Goal: Find contact information: Find contact information

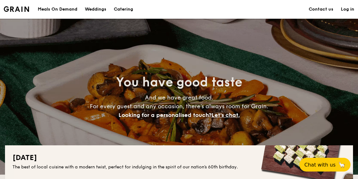
click at [333, 8] on link "Contact us" at bounding box center [320, 9] width 25 height 19
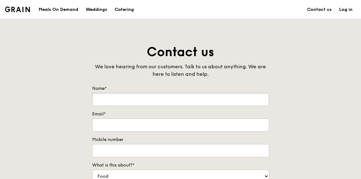
click at [127, 98] on input "Name*" at bounding box center [180, 99] width 177 height 13
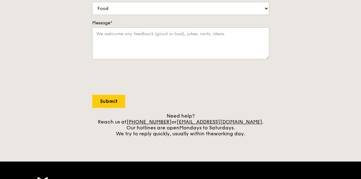
scroll to position [171, 0]
